Goal: Go to known website: Go to known website

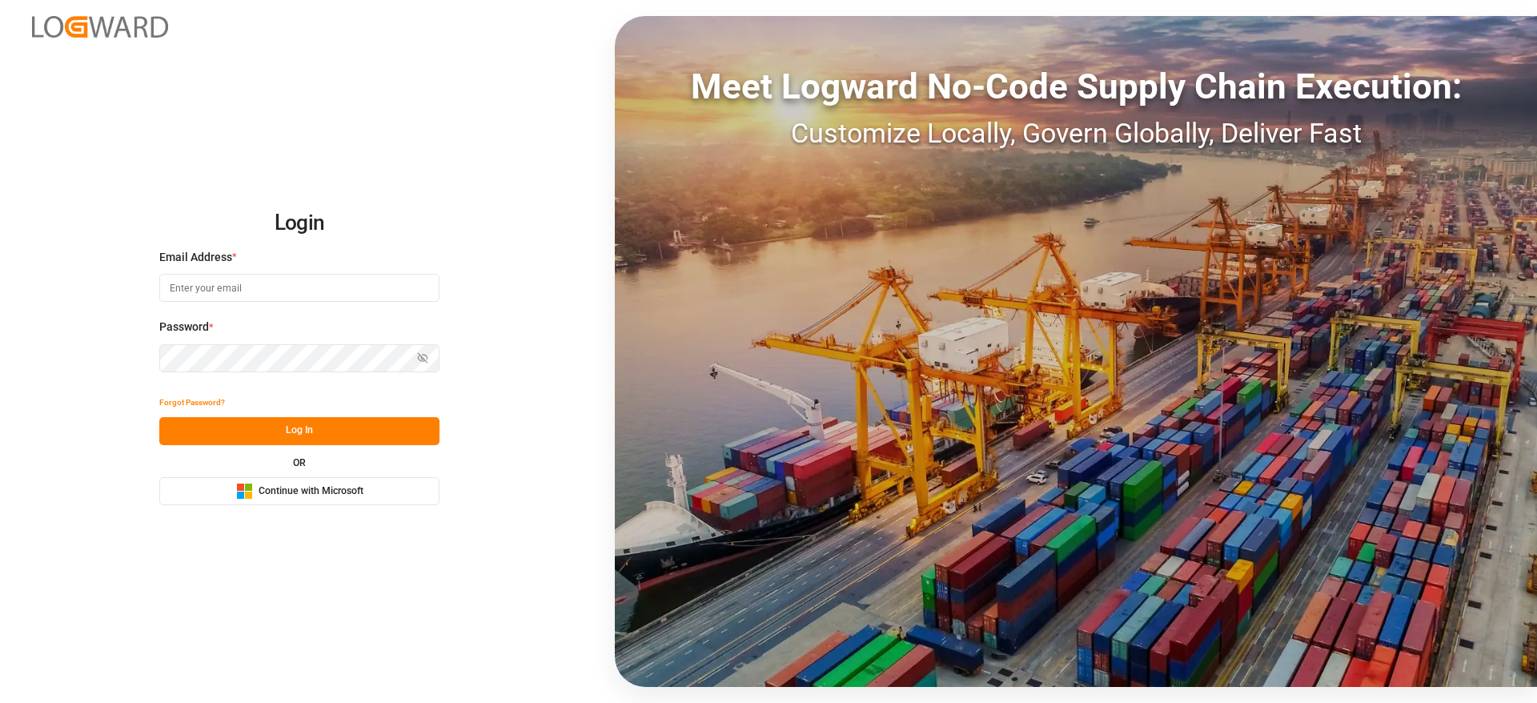
click at [390, 499] on button "Microsoft Logo Continue with Microsoft" at bounding box center [299, 491] width 280 height 28
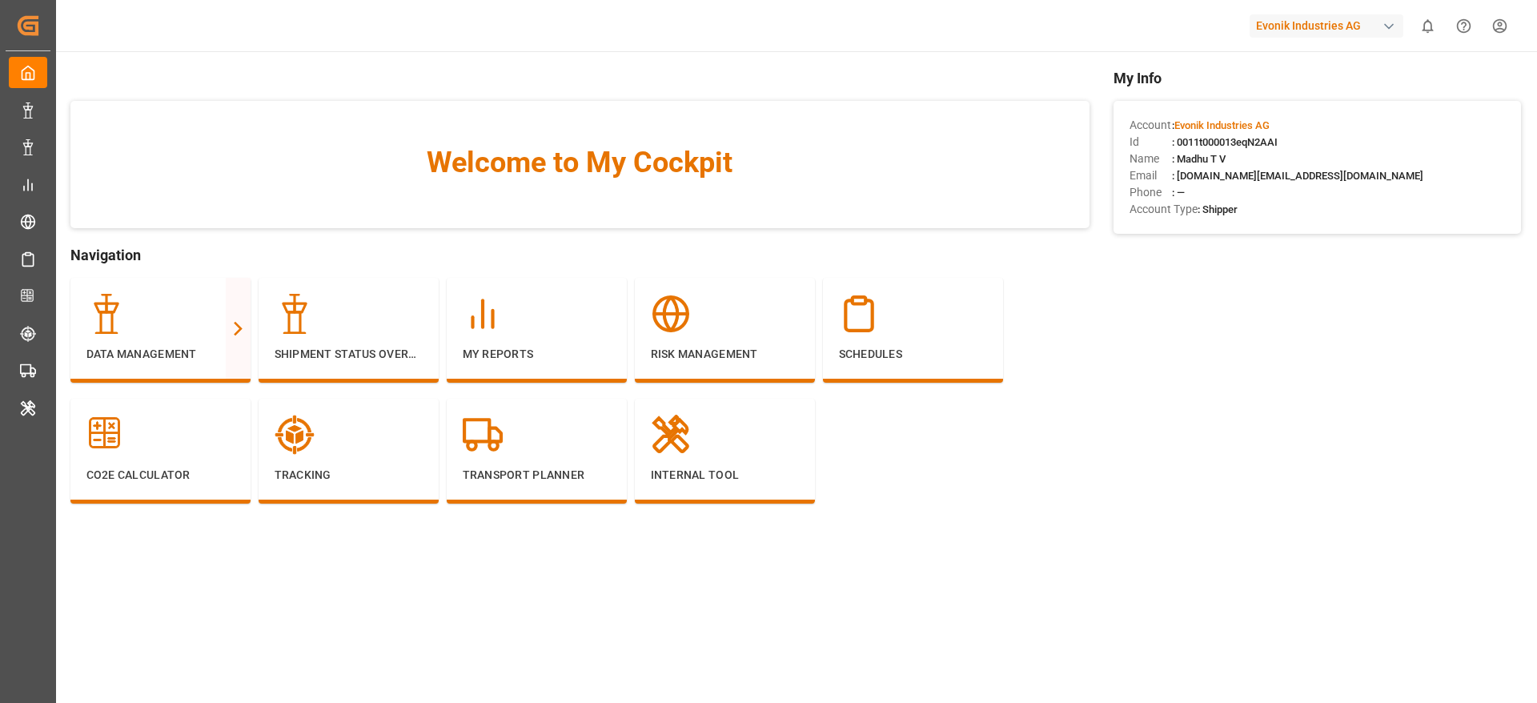
click at [1308, 28] on div "Evonik Industries AG" at bounding box center [1326, 25] width 154 height 23
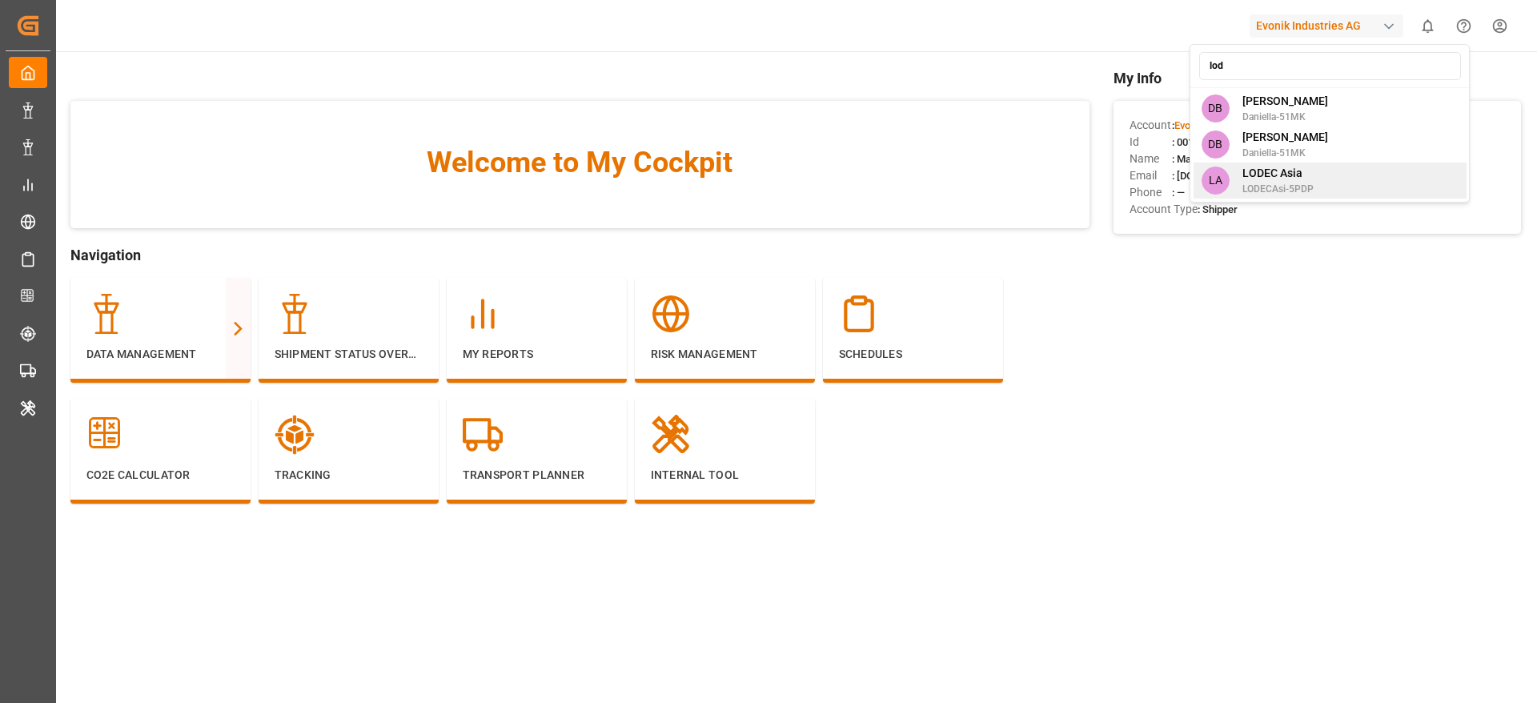
type input "lod"
click at [1299, 186] on span "LODECAsi-5PDP" at bounding box center [1277, 189] width 71 height 14
